Goal: Information Seeking & Learning: Learn about a topic

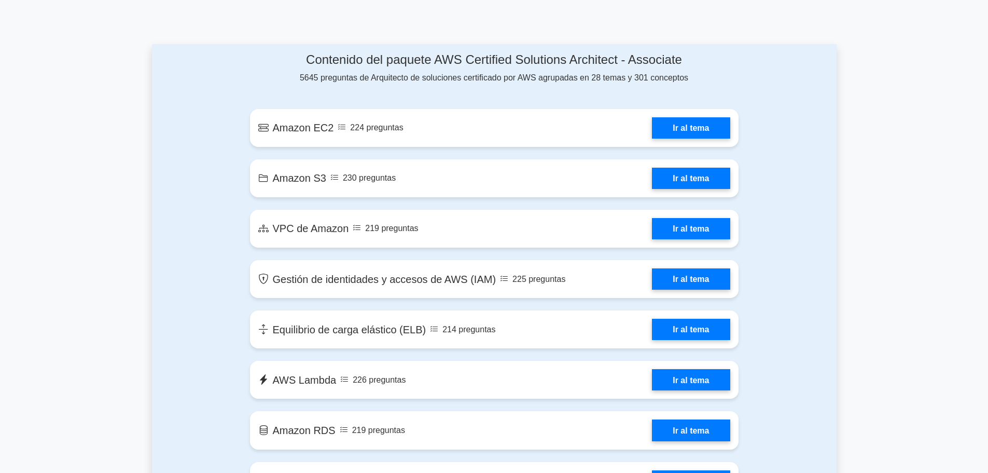
scroll to position [571, 0]
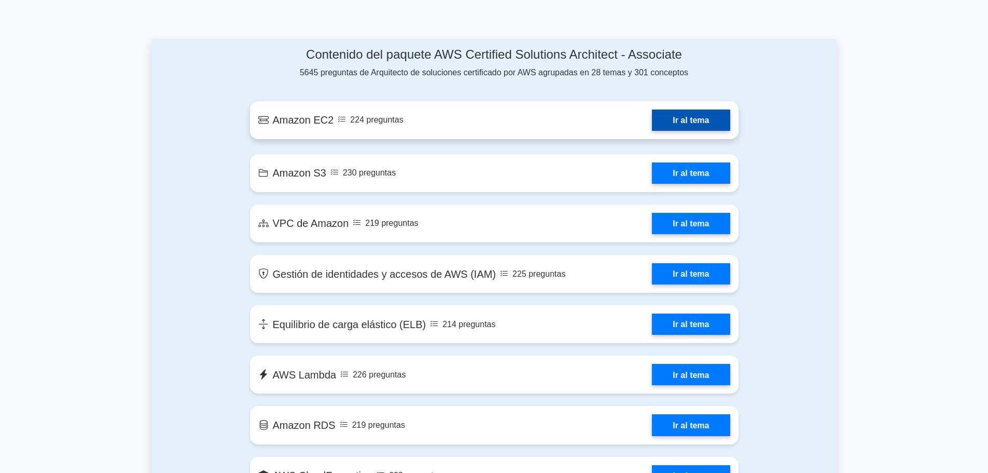
click at [675, 119] on link "Ir al tema" at bounding box center [691, 119] width 78 height 21
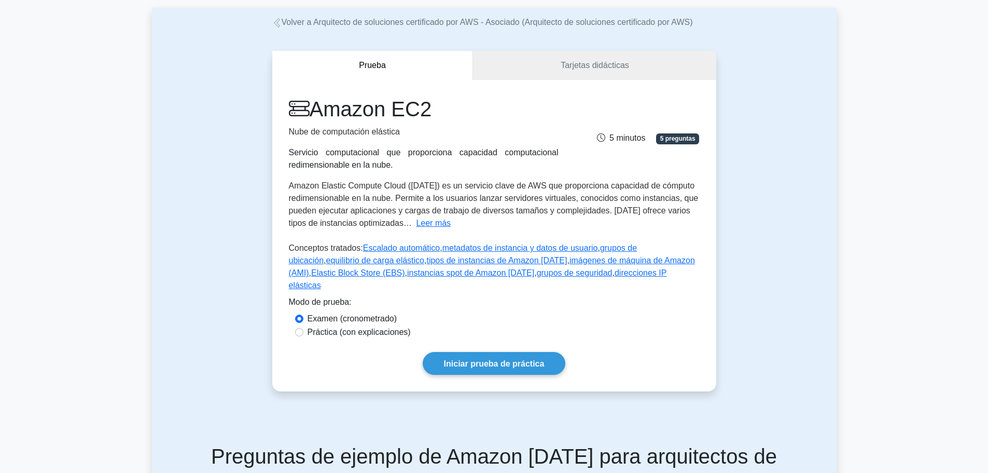
scroll to position [52, 0]
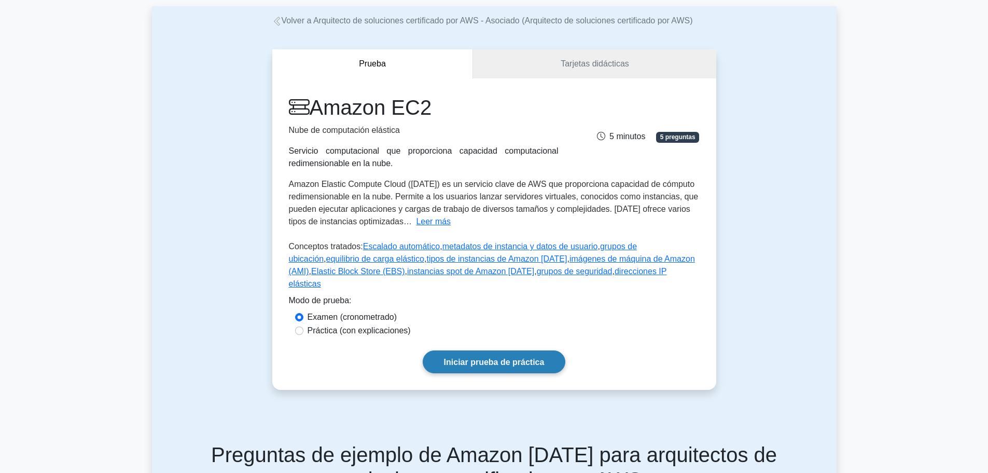
click at [491, 357] on font "Iniciar prueba de práctica" at bounding box center [494, 361] width 101 height 9
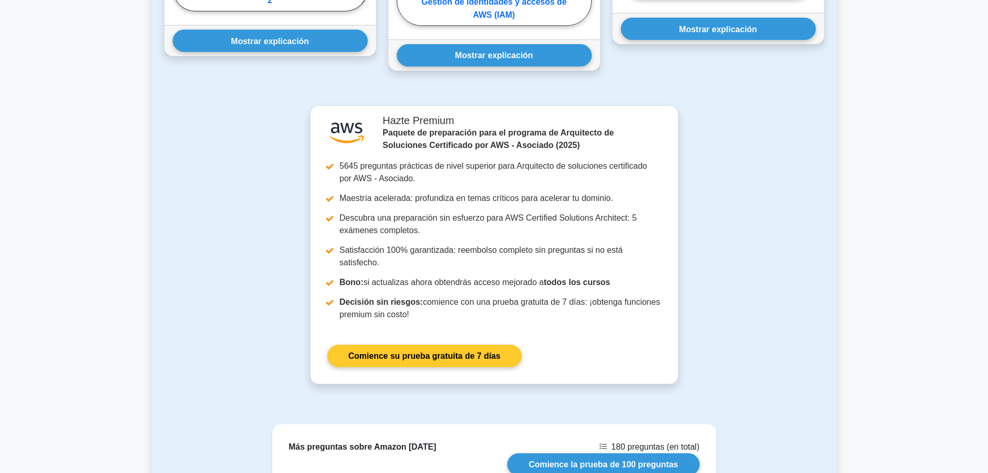
scroll to position [778, 0]
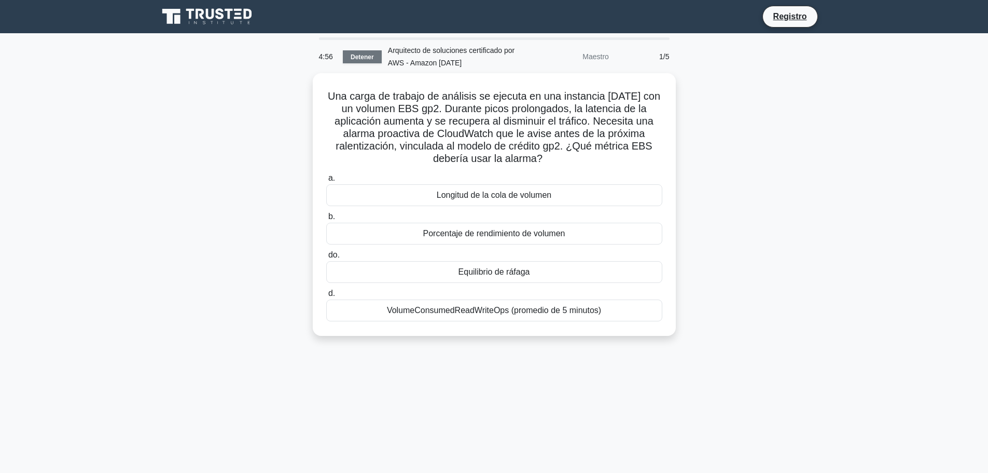
click at [362, 55] on font "Detener" at bounding box center [362, 56] width 23 height 7
